Goal: Information Seeking & Learning: Understand process/instructions

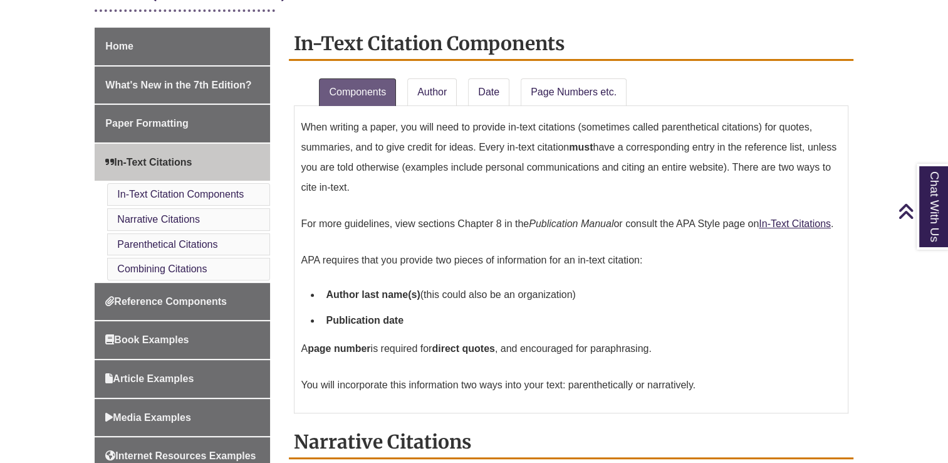
scroll to position [325, 0]
click at [579, 85] on link "Page Numbers etc." at bounding box center [574, 92] width 106 height 28
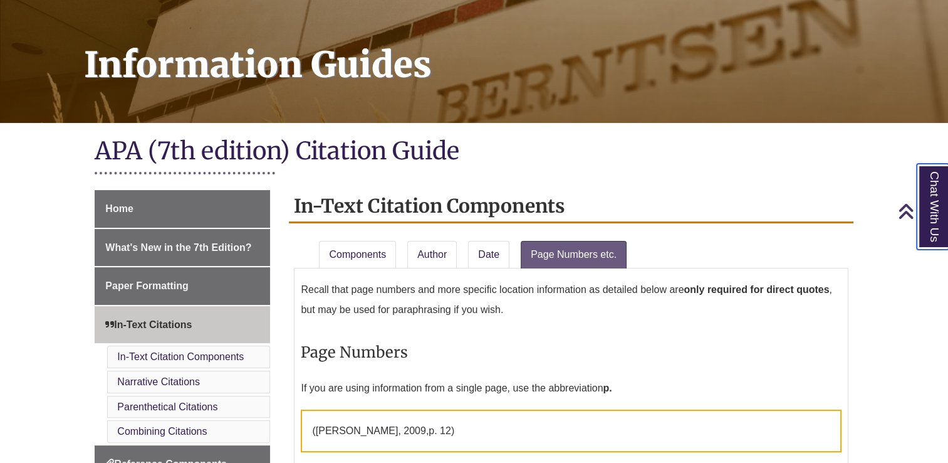
scroll to position [255, 0]
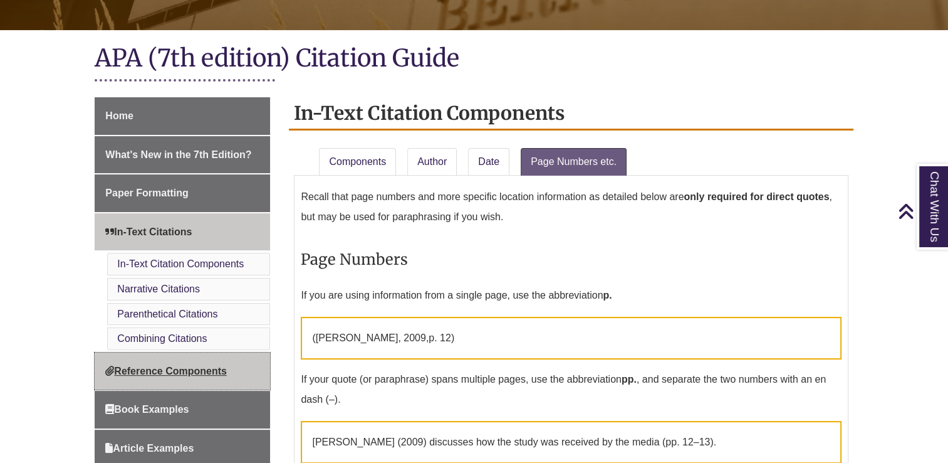
click at [227, 370] on span "Reference Components" at bounding box center [166, 370] width 122 height 11
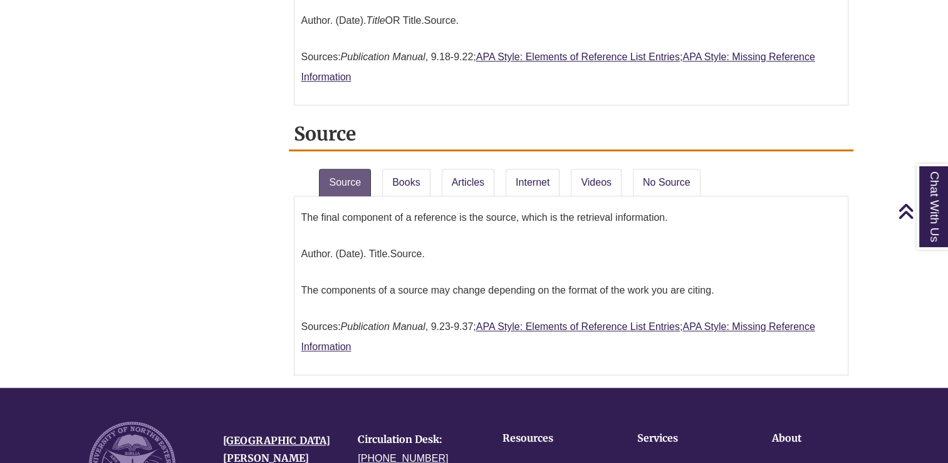
scroll to position [1221, 0]
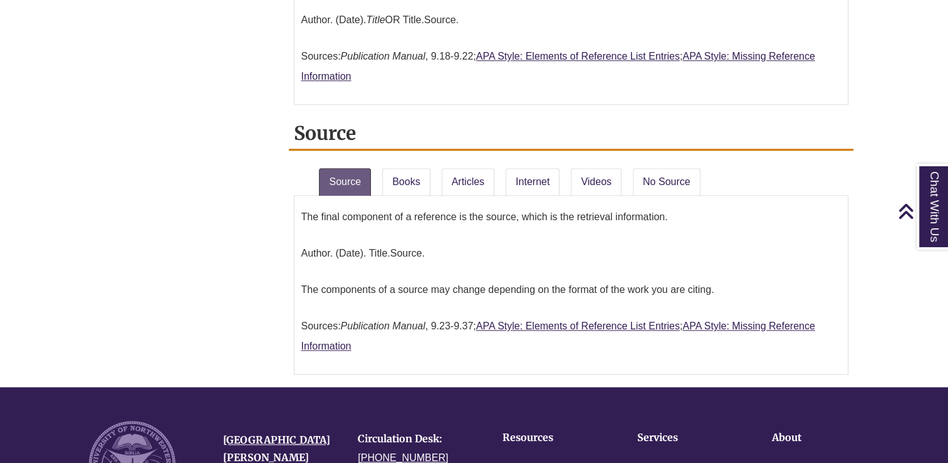
click at [434, 175] on li "Books" at bounding box center [406, 179] width 59 height 33
click at [428, 174] on link "Books" at bounding box center [406, 182] width 48 height 28
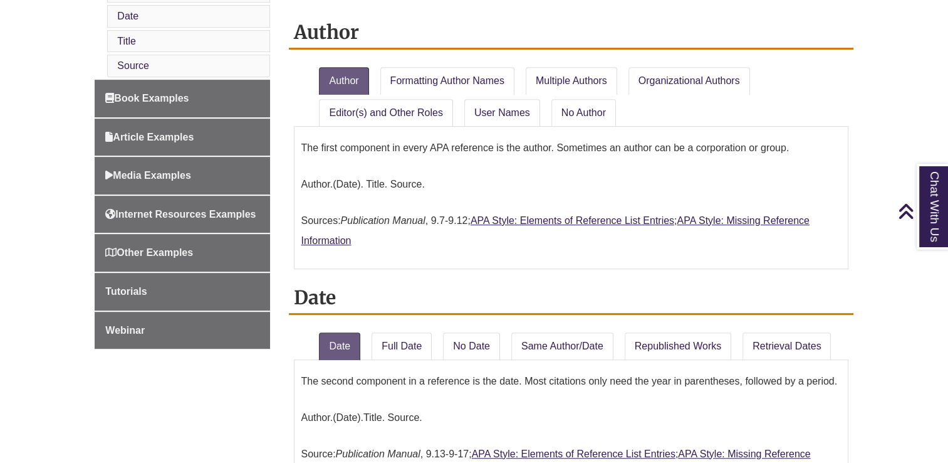
scroll to position [584, 0]
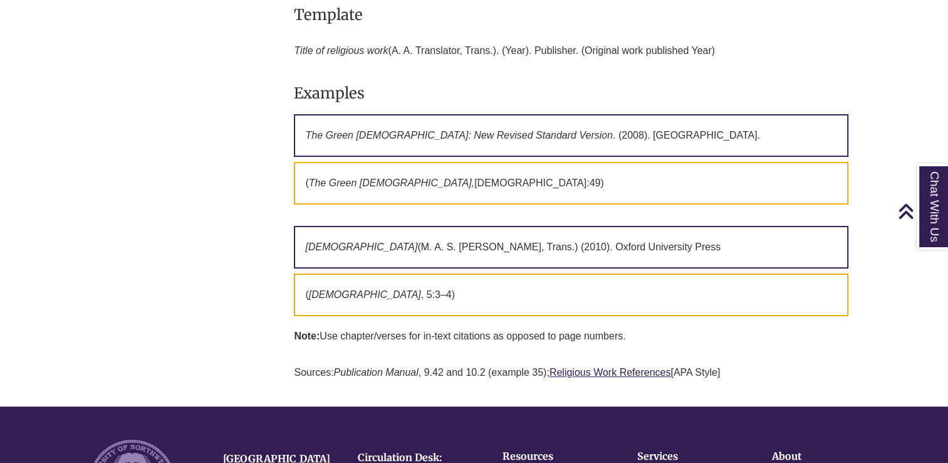
scroll to position [5013, 0]
